Goal: Information Seeking & Learning: Learn about a topic

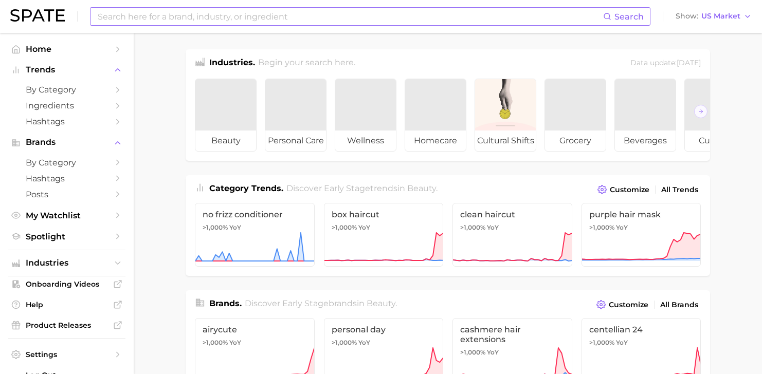
click at [168, 18] on input at bounding box center [350, 16] width 506 height 17
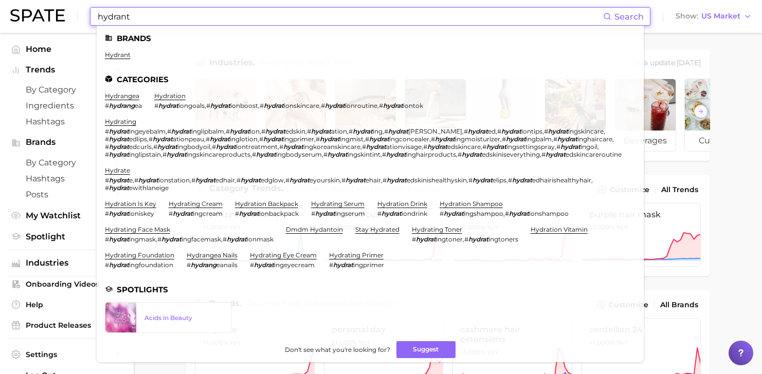
scroll to position [8, 0]
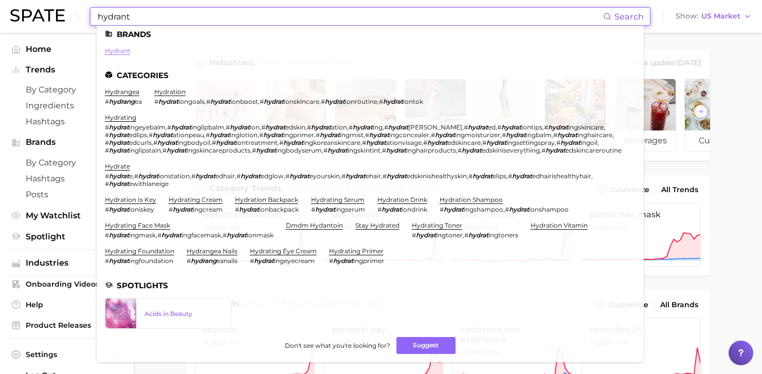
type input "hydrant"
click at [123, 47] on link "hydrant" at bounding box center [118, 51] width 26 height 8
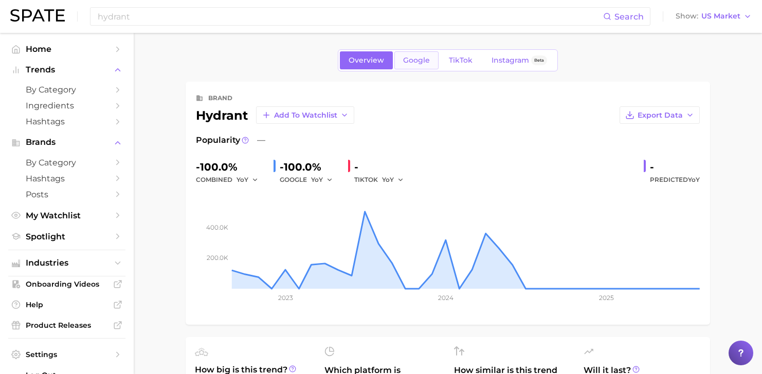
click at [414, 65] on link "Google" at bounding box center [416, 60] width 44 height 18
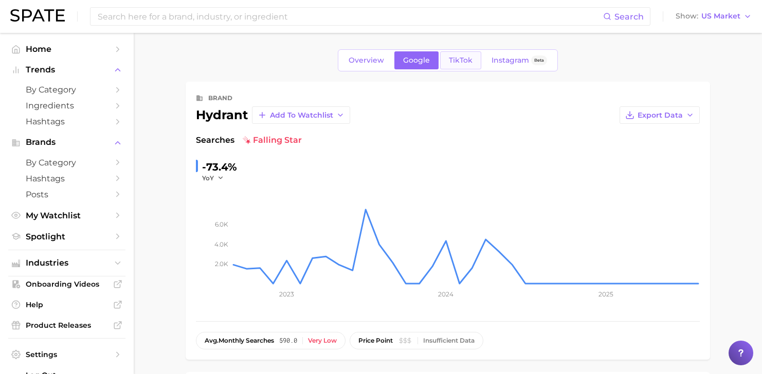
click at [456, 61] on span "TikTok" at bounding box center [461, 60] width 24 height 9
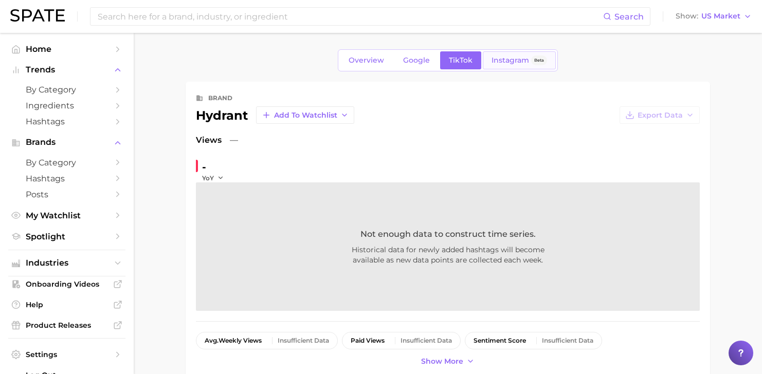
click at [511, 56] on span "Instagram" at bounding box center [511, 60] width 38 height 9
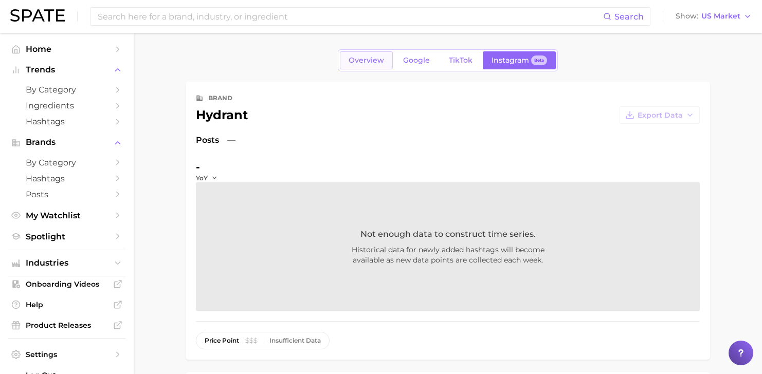
click at [365, 63] on span "Overview" at bounding box center [366, 60] width 35 height 9
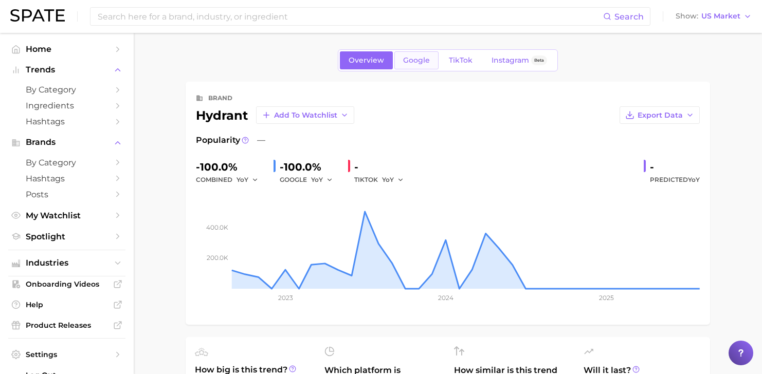
click at [413, 63] on span "Google" at bounding box center [416, 60] width 27 height 9
